Goal: Participate in discussion: Engage in conversation with other users on a specific topic

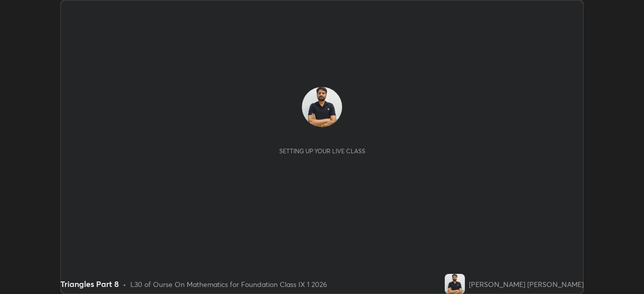
scroll to position [294, 644]
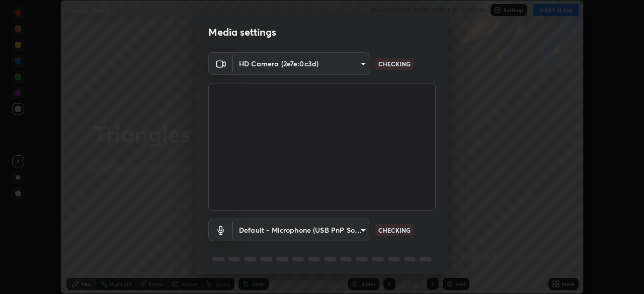
click at [554, 283] on div "Media settings HD Camera (2e7e:0c3d) 8493d358d1953983ec40883749f91f6c197c1c110b…" at bounding box center [322, 147] width 644 height 294
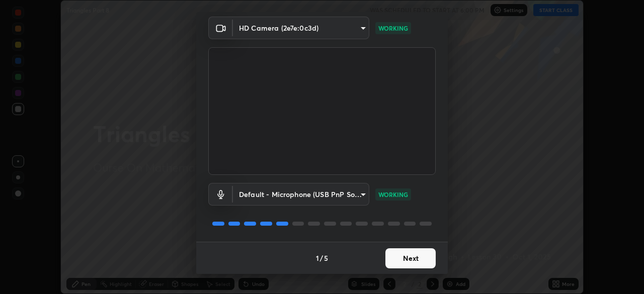
click at [409, 256] on button "Next" at bounding box center [410, 258] width 50 height 20
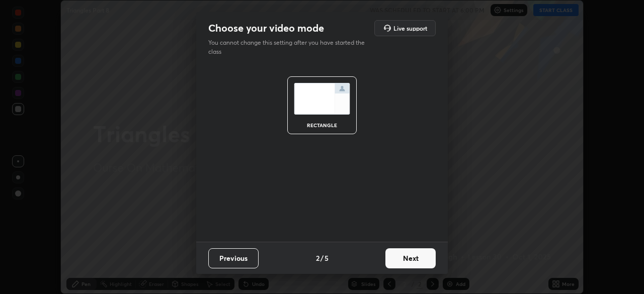
scroll to position [0, 0]
click at [416, 259] on button "Next" at bounding box center [410, 258] width 50 height 20
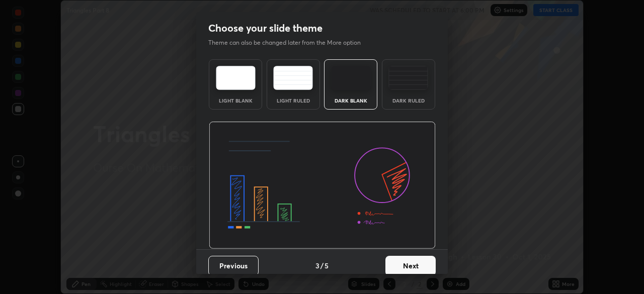
click at [420, 262] on button "Next" at bounding box center [410, 266] width 50 height 20
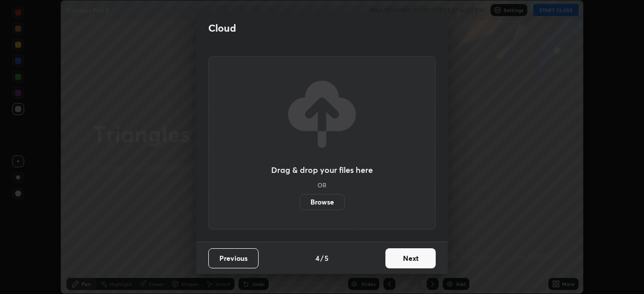
click at [417, 258] on button "Next" at bounding box center [410, 258] width 50 height 20
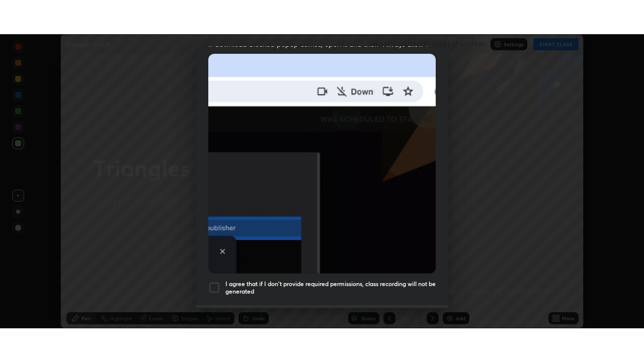
scroll to position [241, 0]
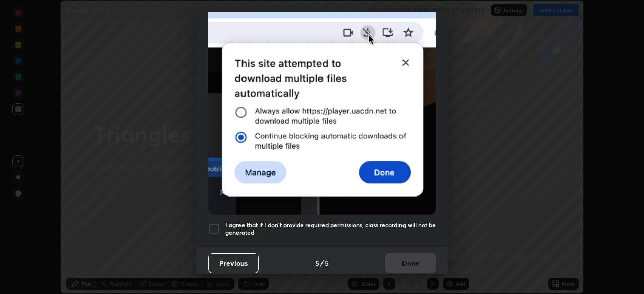
click at [220, 223] on div at bounding box center [214, 229] width 12 height 12
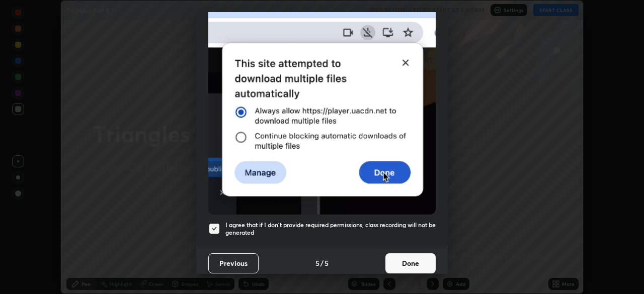
click at [415, 259] on button "Done" at bounding box center [410, 264] width 50 height 20
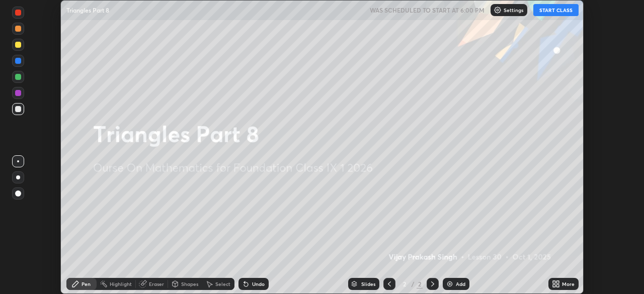
click at [450, 282] on img at bounding box center [450, 284] width 8 height 8
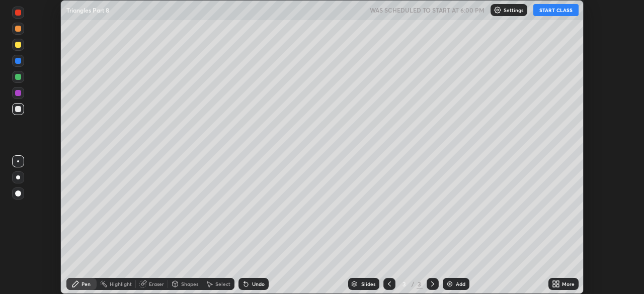
click at [556, 285] on icon at bounding box center [557, 286] width 3 height 3
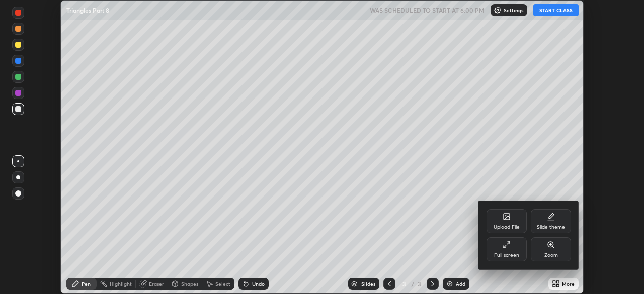
click at [506, 246] on icon at bounding box center [507, 245] width 8 height 8
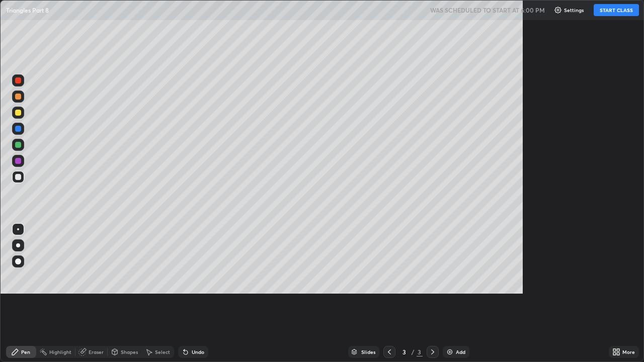
scroll to position [362, 644]
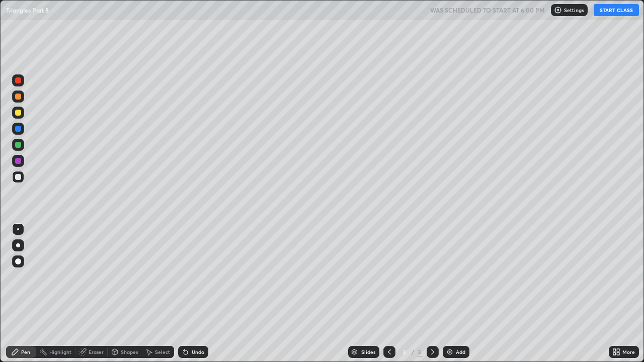
click at [623, 12] on button "START CLASS" at bounding box center [616, 10] width 45 height 12
click at [450, 294] on img at bounding box center [450, 352] width 8 height 8
click at [127, 294] on div "Shapes" at bounding box center [129, 352] width 17 height 5
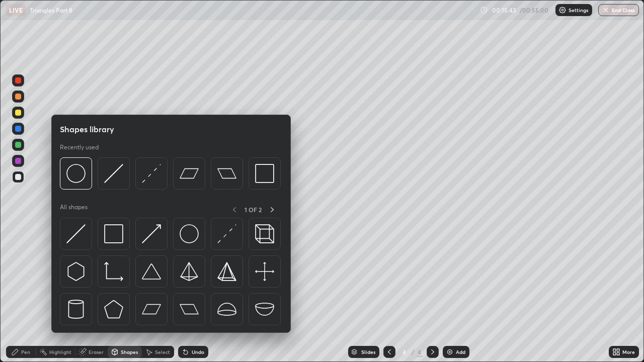
click at [95, 294] on div "Eraser" at bounding box center [96, 352] width 15 height 5
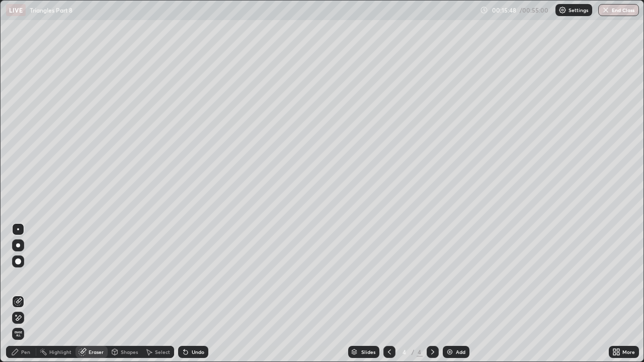
click at [26, 294] on div "Pen" at bounding box center [25, 352] width 9 height 5
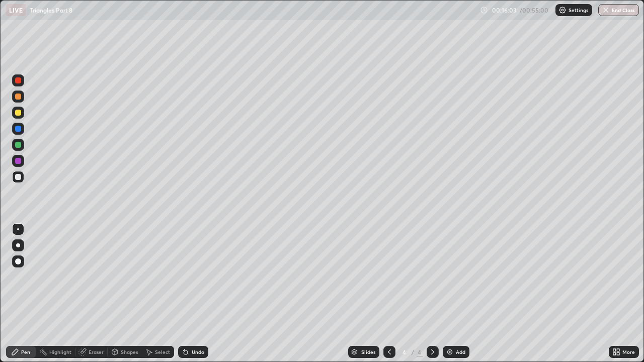
click at [31, 294] on div "Pen" at bounding box center [21, 352] width 30 height 12
click at [89, 294] on div "Eraser" at bounding box center [96, 352] width 15 height 5
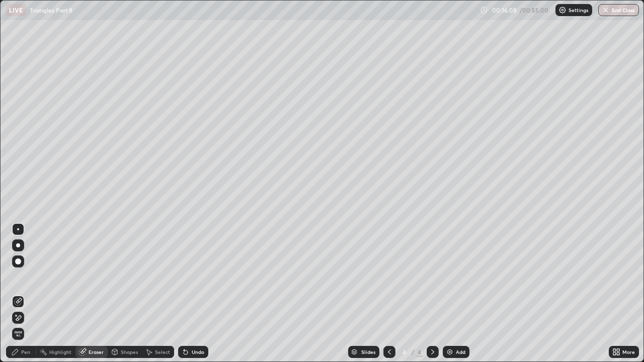
click at [24, 294] on div "Pen" at bounding box center [25, 352] width 9 height 5
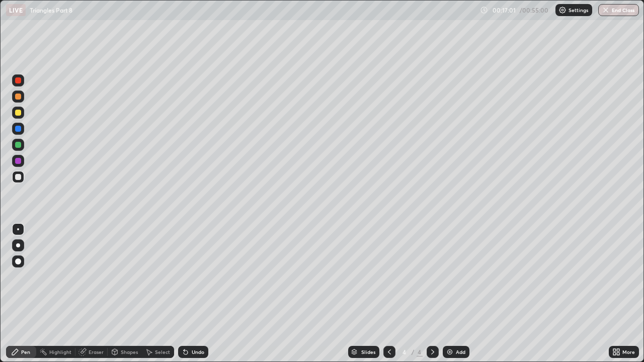
click at [89, 294] on div "Eraser" at bounding box center [96, 352] width 15 height 5
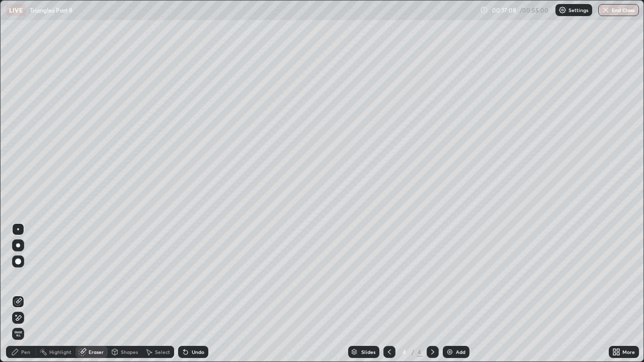
click at [27, 294] on div "Pen" at bounding box center [21, 352] width 30 height 12
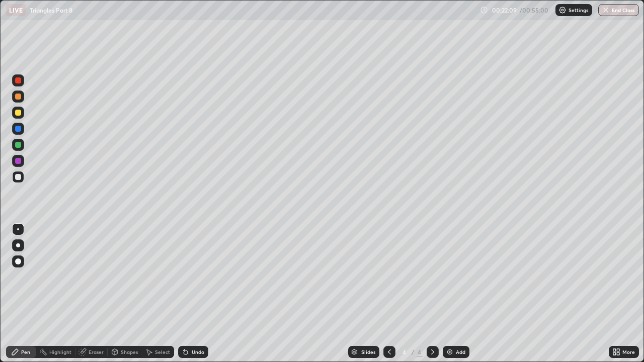
click at [18, 160] on div at bounding box center [18, 161] width 6 height 6
click at [83, 294] on icon at bounding box center [82, 352] width 7 height 7
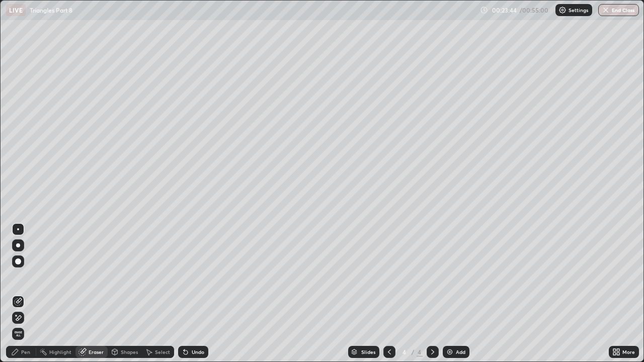
click at [28, 294] on div "Pen" at bounding box center [25, 352] width 9 height 5
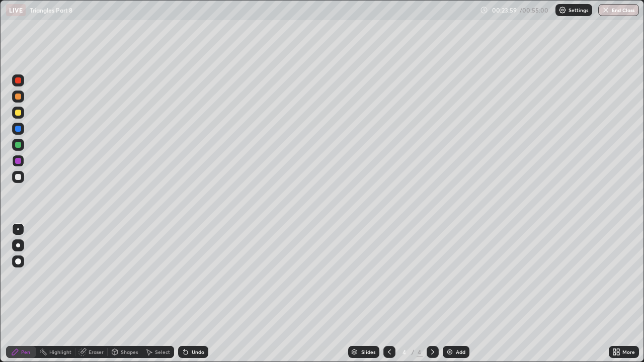
click at [91, 294] on div "Eraser" at bounding box center [96, 352] width 15 height 5
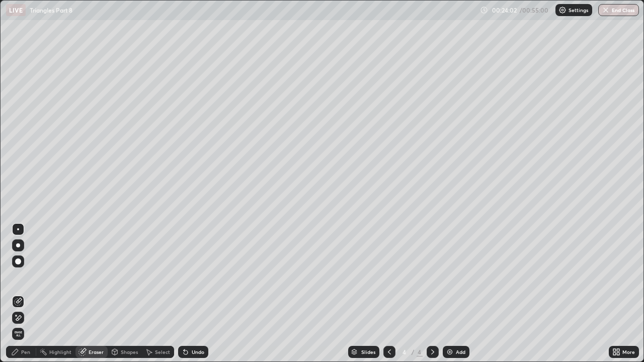
click at [29, 294] on div "Pen" at bounding box center [25, 352] width 9 height 5
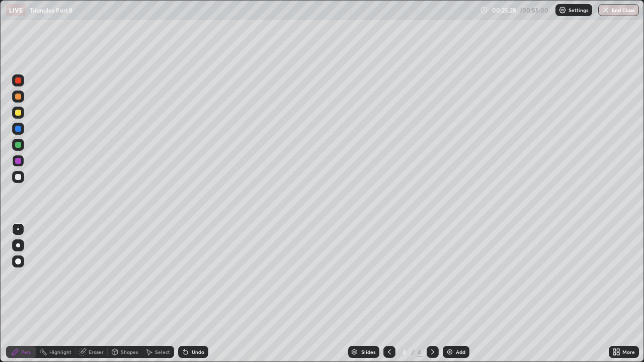
click at [102, 294] on div "Eraser" at bounding box center [96, 352] width 15 height 5
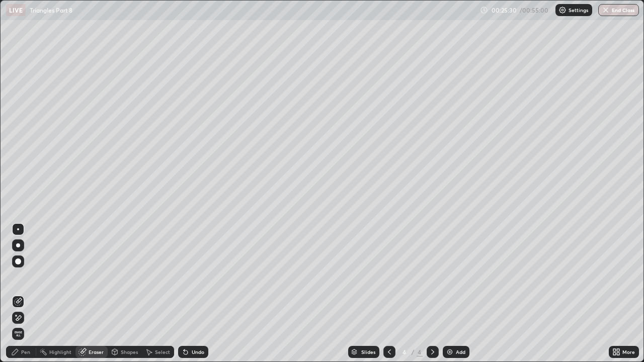
click at [32, 294] on div "Pen" at bounding box center [21, 352] width 30 height 12
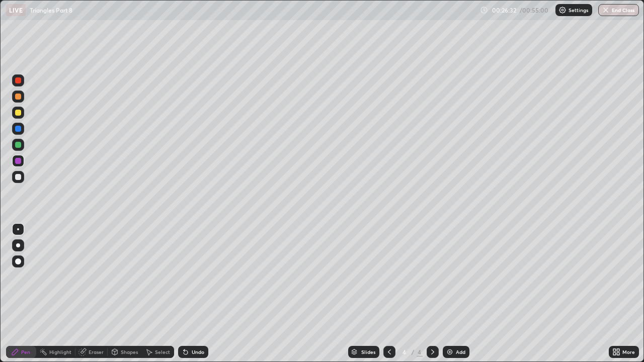
click at [126, 294] on div "Shapes" at bounding box center [129, 352] width 17 height 5
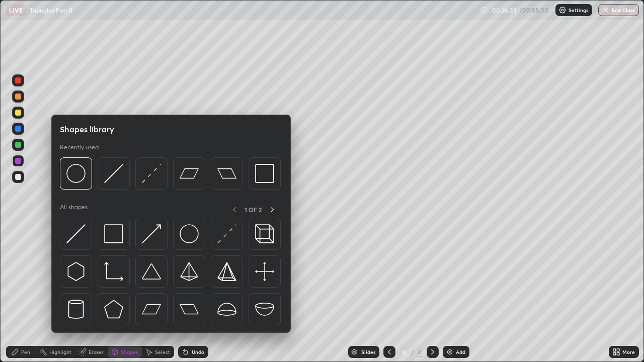
click at [89, 294] on div "Eraser" at bounding box center [96, 352] width 15 height 5
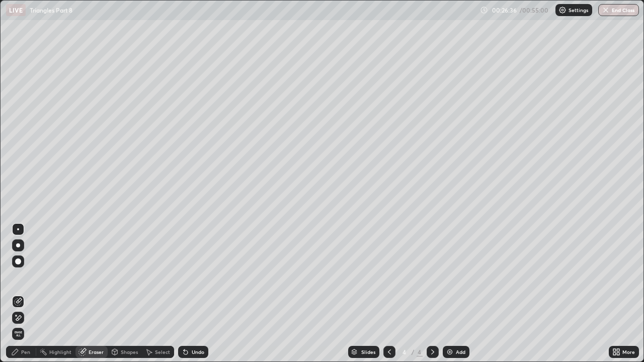
click at [28, 294] on div "Pen" at bounding box center [25, 352] width 9 height 5
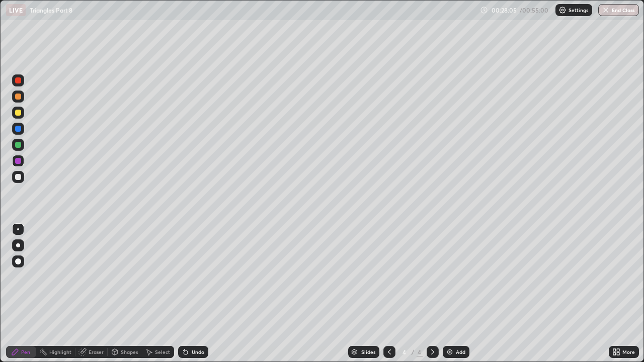
click at [449, 294] on img at bounding box center [450, 352] width 8 height 8
click at [113, 294] on icon at bounding box center [115, 352] width 6 height 2
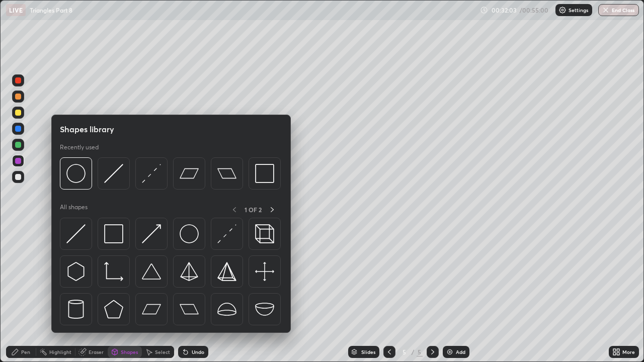
click at [26, 294] on div "Pen" at bounding box center [25, 352] width 9 height 5
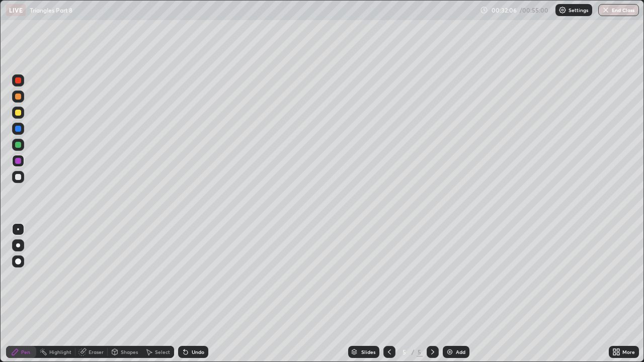
click at [96, 294] on div "Eraser" at bounding box center [96, 352] width 15 height 5
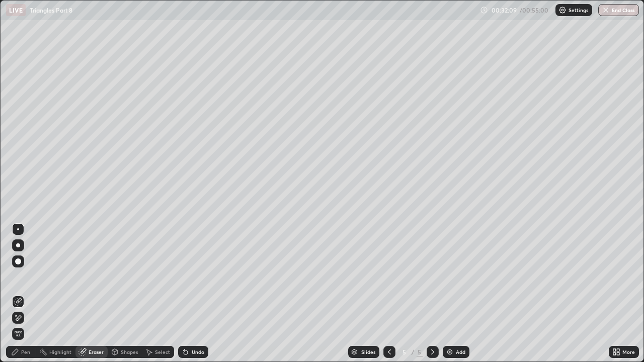
click at [121, 294] on div "Shapes" at bounding box center [129, 352] width 17 height 5
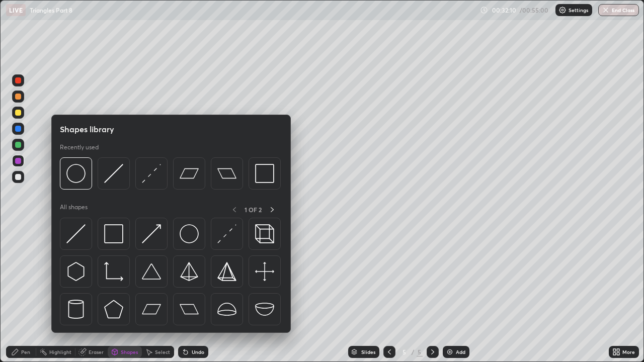
click at [24, 294] on div "Pen" at bounding box center [25, 352] width 9 height 5
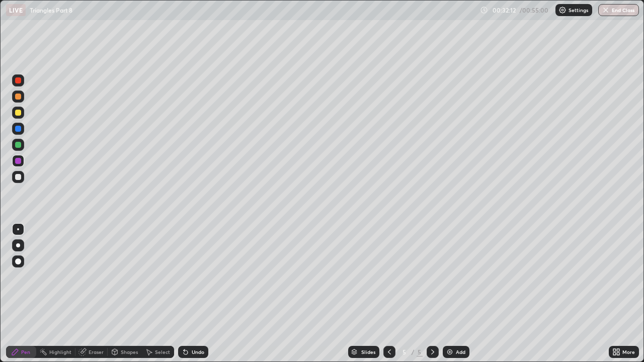
click at [18, 176] on div at bounding box center [18, 177] width 6 height 6
click at [117, 294] on icon at bounding box center [115, 352] width 8 height 8
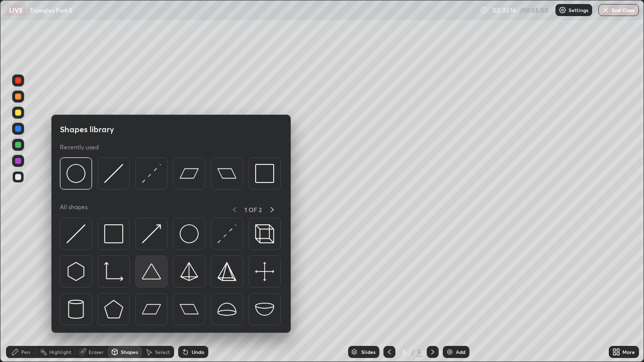
click at [147, 274] on img at bounding box center [151, 271] width 19 height 19
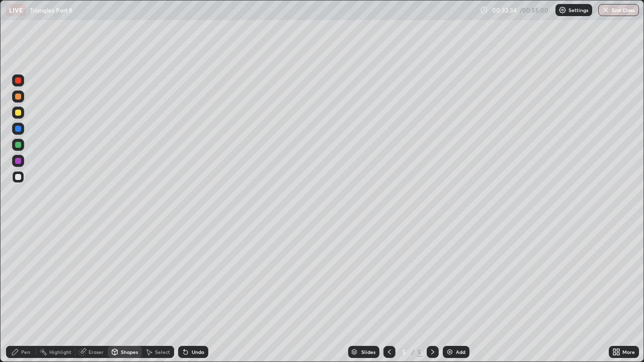
click at [94, 294] on div "Eraser" at bounding box center [96, 352] width 15 height 5
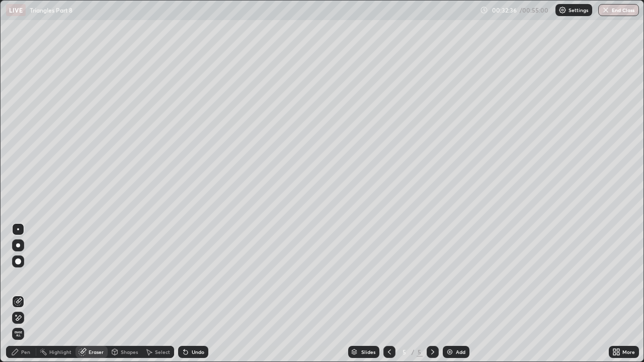
click at [30, 294] on div "Pen" at bounding box center [21, 352] width 30 height 12
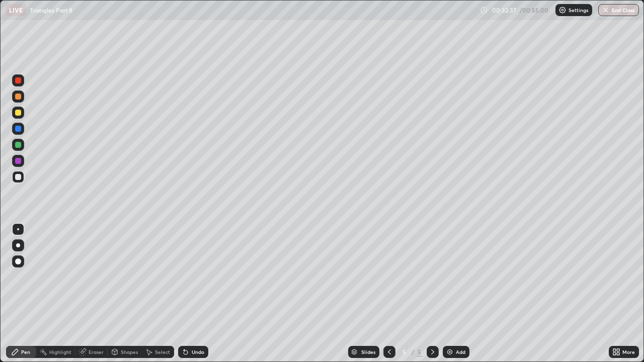
click at [130, 294] on div "Shapes" at bounding box center [125, 352] width 34 height 12
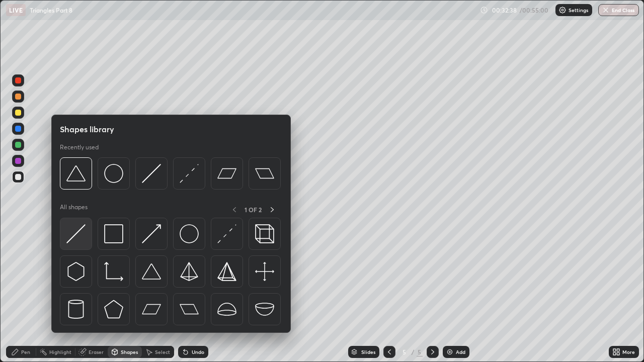
click at [78, 232] on img at bounding box center [75, 233] width 19 height 19
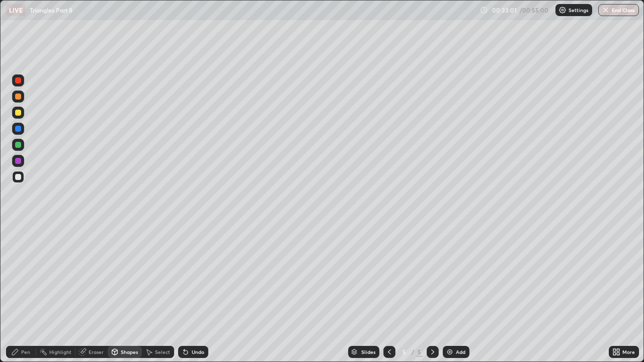
click at [23, 294] on div "Pen" at bounding box center [21, 352] width 30 height 12
click at [18, 81] on div at bounding box center [18, 80] width 6 height 6
click at [18, 98] on div at bounding box center [18, 97] width 6 height 6
click at [21, 129] on div at bounding box center [18, 129] width 6 height 6
click at [99, 294] on div "Eraser" at bounding box center [96, 352] width 15 height 5
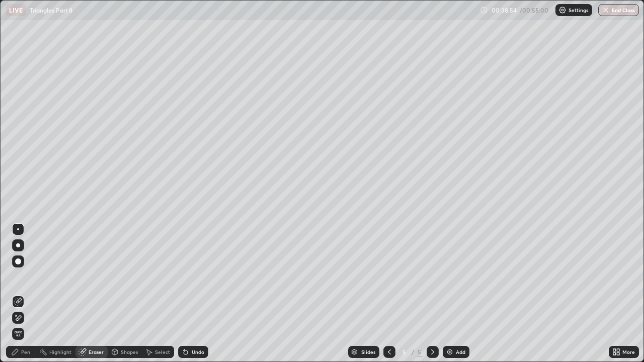
click at [29, 294] on div "Pen" at bounding box center [25, 352] width 9 height 5
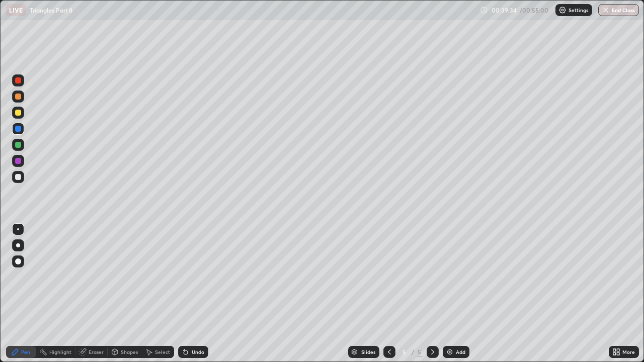
click at [96, 294] on div "Eraser" at bounding box center [96, 352] width 15 height 5
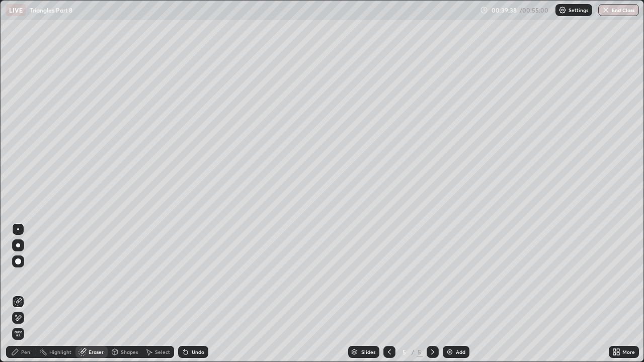
click at [24, 294] on div "Pen" at bounding box center [25, 352] width 9 height 5
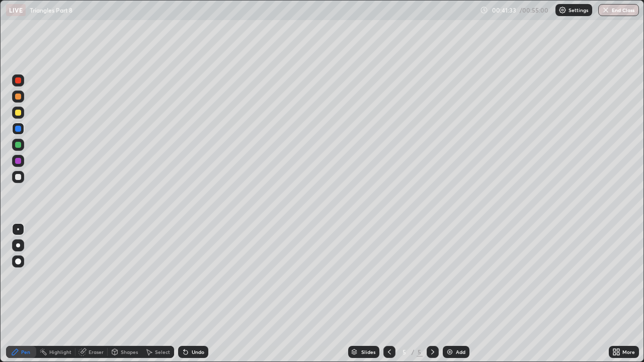
click at [58, 294] on div "Highlight" at bounding box center [60, 352] width 22 height 5
click at [89, 294] on div "Eraser" at bounding box center [96, 352] width 15 height 5
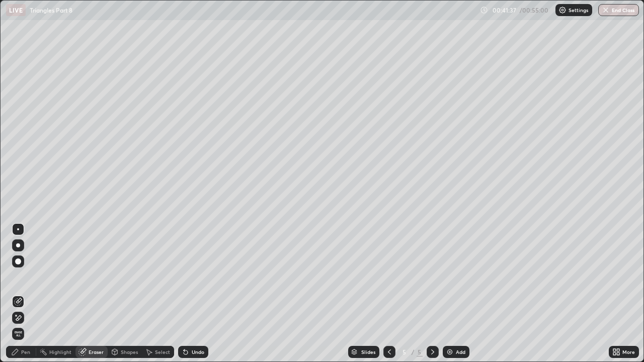
click at [27, 294] on div "Pen" at bounding box center [25, 352] width 9 height 5
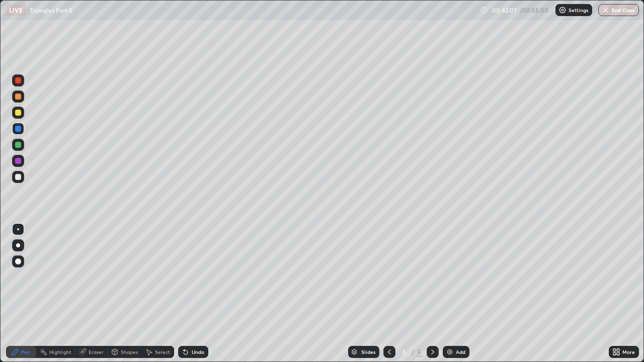
click at [17, 113] on div at bounding box center [18, 113] width 6 height 6
click at [18, 159] on div at bounding box center [18, 161] width 6 height 6
click at [83, 294] on icon at bounding box center [83, 351] width 6 height 5
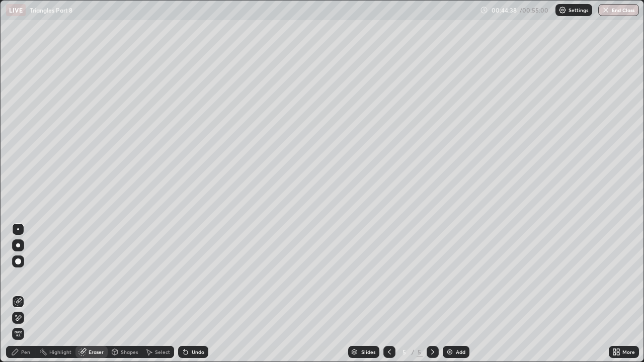
click at [31, 294] on div "Pen" at bounding box center [21, 352] width 30 height 12
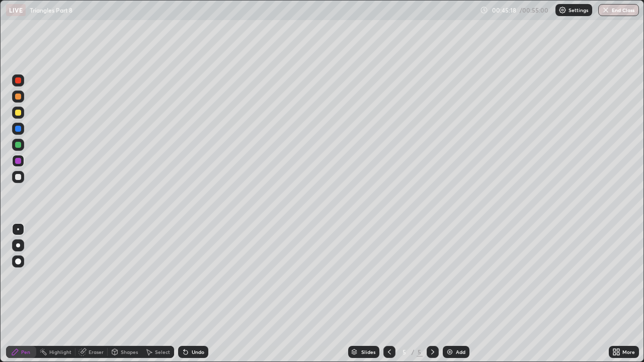
click at [83, 294] on icon at bounding box center [83, 351] width 6 height 5
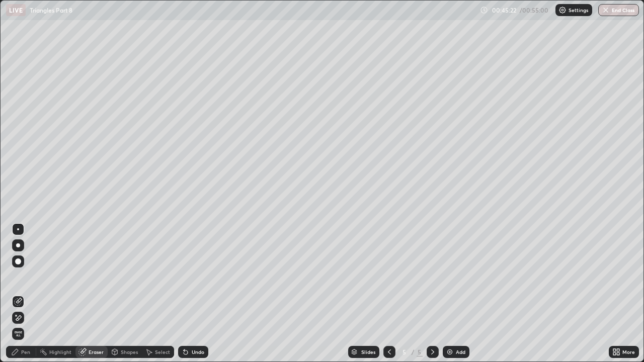
click at [22, 294] on div "Pen" at bounding box center [21, 352] width 30 height 12
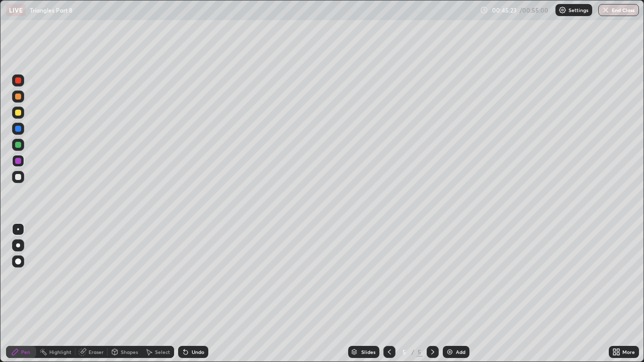
click at [16, 139] on div at bounding box center [18, 145] width 12 height 12
click at [91, 294] on div "Eraser" at bounding box center [96, 352] width 15 height 5
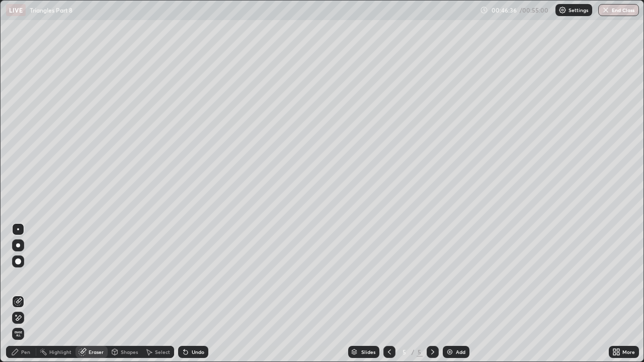
click at [63, 294] on div "Highlight" at bounding box center [60, 352] width 22 height 5
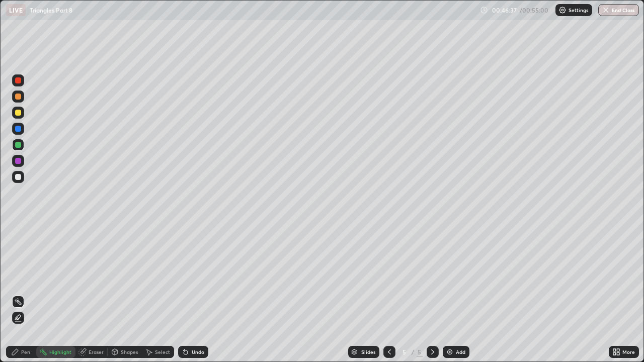
click at [34, 294] on div "Pen" at bounding box center [21, 352] width 30 height 12
click at [89, 294] on div "Eraser" at bounding box center [96, 352] width 15 height 5
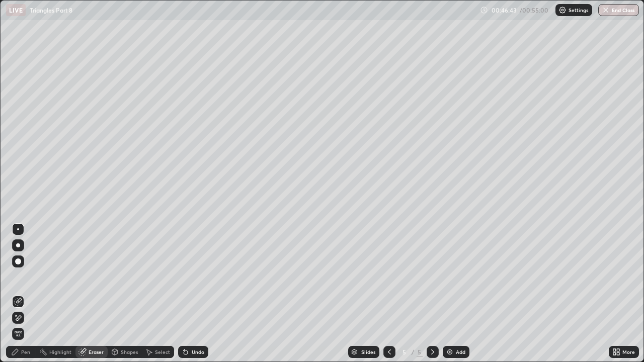
click at [27, 294] on div "Pen" at bounding box center [25, 352] width 9 height 5
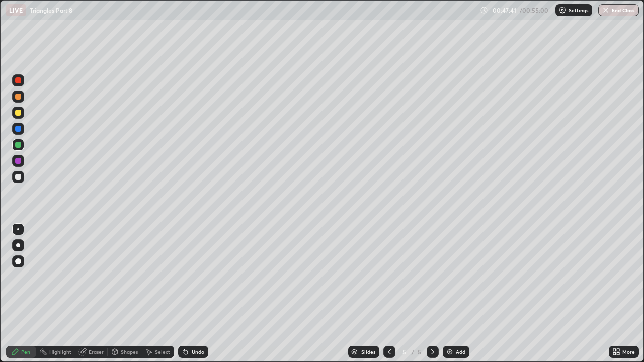
click at [88, 294] on div "Eraser" at bounding box center [91, 352] width 32 height 12
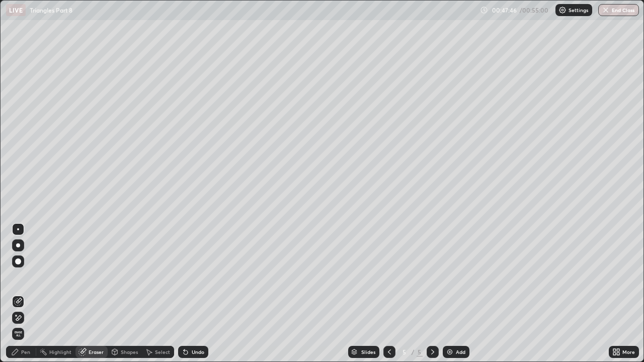
click at [25, 294] on div "Pen" at bounding box center [25, 352] width 9 height 5
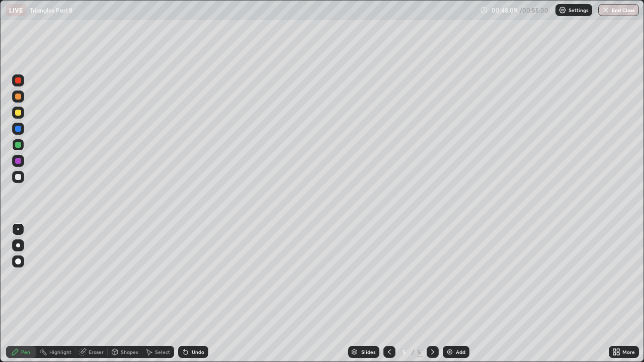
click at [100, 294] on div "Eraser" at bounding box center [96, 352] width 15 height 5
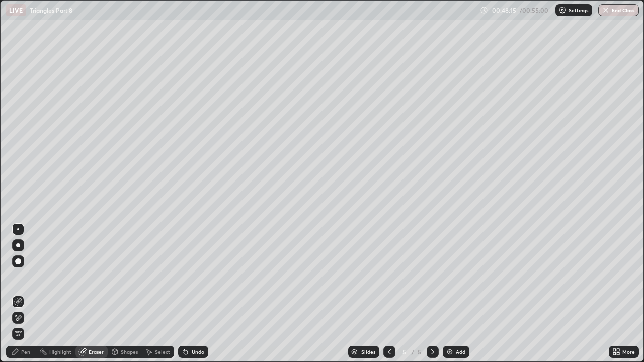
click at [25, 294] on div "Pen" at bounding box center [25, 352] width 9 height 5
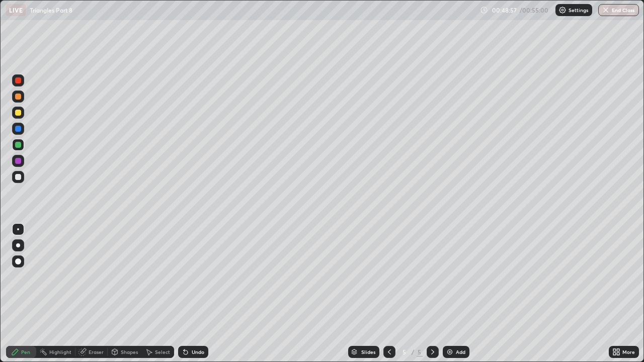
click at [89, 294] on div "Eraser" at bounding box center [91, 352] width 32 height 12
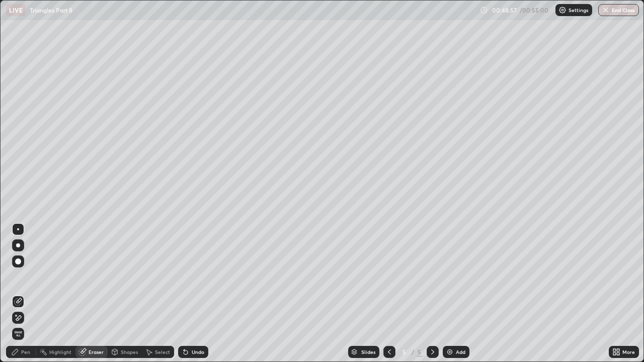
click at [18, 229] on div at bounding box center [18, 229] width 2 height 2
click at [24, 294] on div "Pen" at bounding box center [25, 352] width 9 height 5
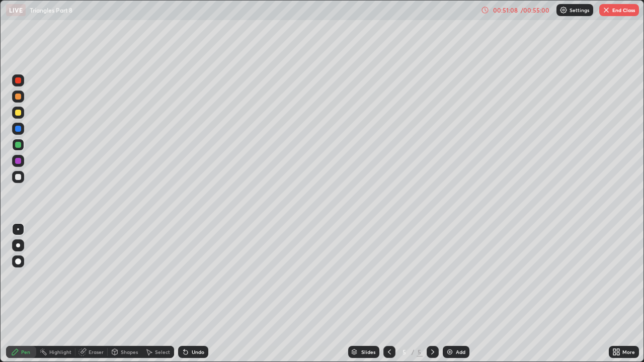
click at [23, 77] on div at bounding box center [18, 80] width 12 height 12
click at [19, 82] on div at bounding box center [18, 80] width 6 height 6
click at [605, 11] on img "button" at bounding box center [606, 10] width 8 height 8
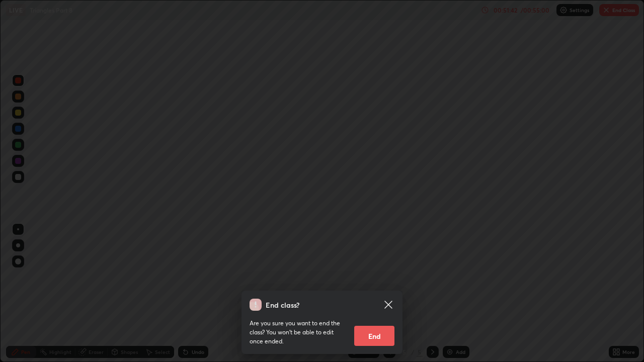
click at [376, 294] on button "End" at bounding box center [374, 336] width 40 height 20
